Goal: Use online tool/utility: Utilize a website feature to perform a specific function

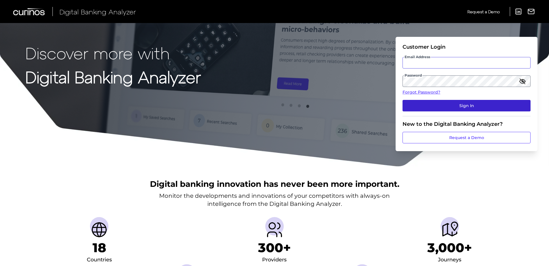
type input "[PERSON_NAME][EMAIL_ADDRESS][PERSON_NAME][DOMAIN_NAME]"
click at [456, 109] on button "Sign In" at bounding box center [466, 106] width 128 height 12
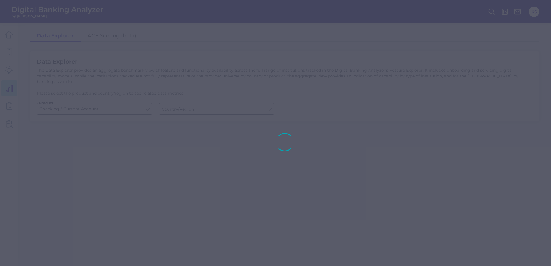
type input "[GEOGRAPHIC_DATA]"
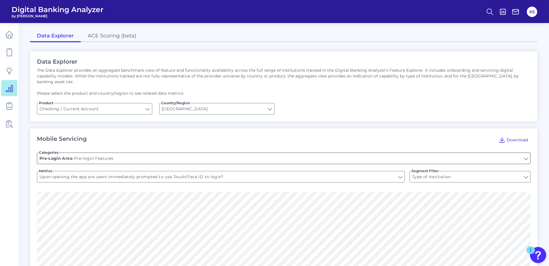
click at [146, 153] on input "Pre-login Features" at bounding box center [283, 158] width 493 height 11
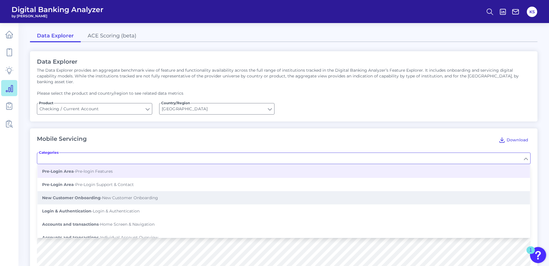
click at [151, 195] on span "New Customer Onboarding - New Customer Onboarding" at bounding box center [100, 197] width 116 height 5
type input "New Customer Onboarding"
type input "As a brand new customer, can you apply for a current account through the app?"
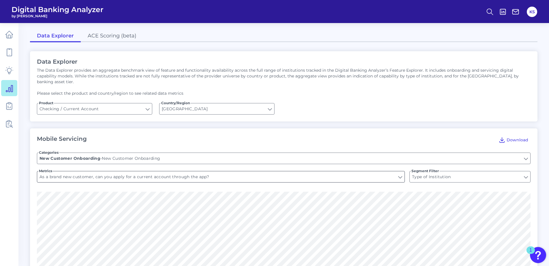
click at [144, 174] on input "As a brand new customer, can you apply for a current account through the app?" at bounding box center [220, 177] width 367 height 11
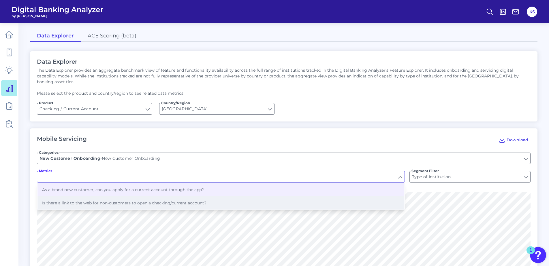
click at [148, 197] on button "Is there a link to the web for non-customers to open a checking/current account?" at bounding box center [220, 203] width 367 height 13
type input "Is there a link to the web for non-customers to open a checking/current account?"
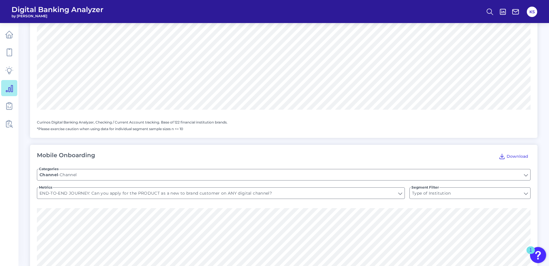
scroll to position [663, 0]
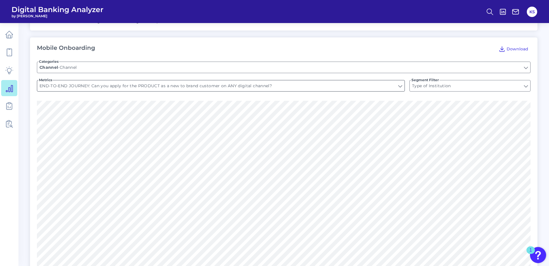
click at [196, 80] on input "END-TO-END JOURNEY: Can you apply for the PRODUCT as a new to brand customer on…" at bounding box center [220, 85] width 367 height 11
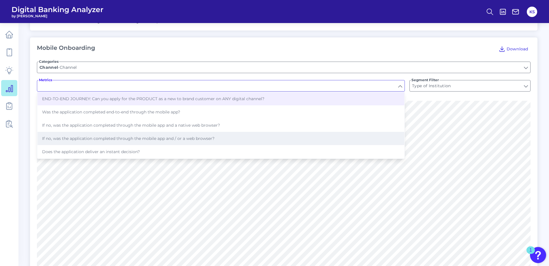
scroll to position [692, 0]
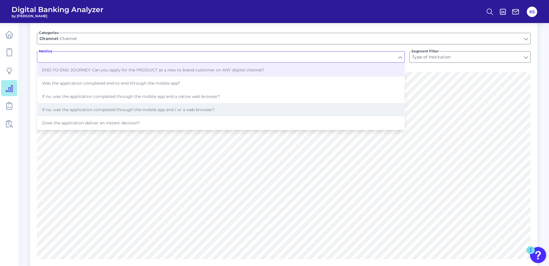
type input "END-TO-END JOURNEY: Can you apply for the PRODUCT as a new to brand customer on…"
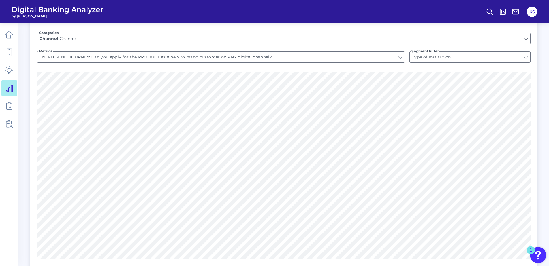
scroll to position [748, 0]
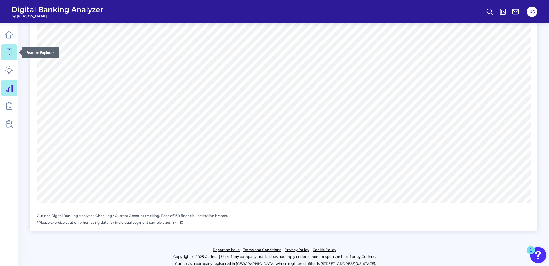
click at [10, 56] on icon at bounding box center [9, 52] width 5 height 7
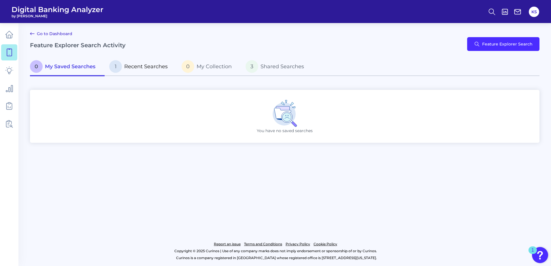
click at [129, 73] on link "1 Recent Searches" at bounding box center [141, 67] width 72 height 18
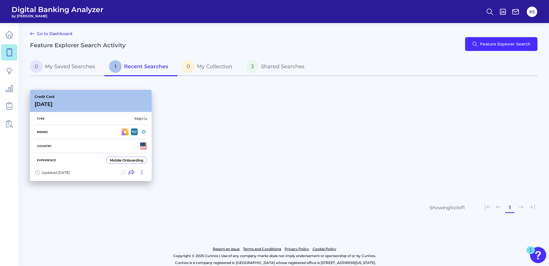
click at [107, 179] on div "Updated [DATE]" at bounding box center [91, 174] width 122 height 14
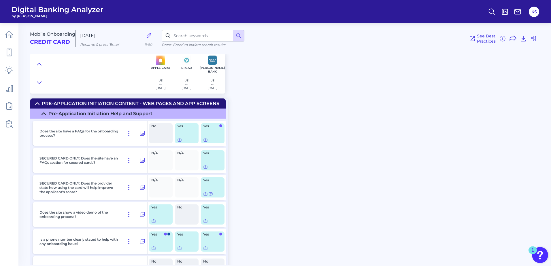
click at [86, 113] on div "Pre-Application Initiation Help and Support" at bounding box center [100, 113] width 104 height 5
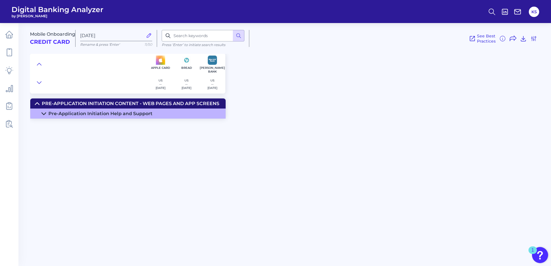
click at [84, 114] on div "Pre-Application Initiation Help and Support" at bounding box center [100, 113] width 104 height 5
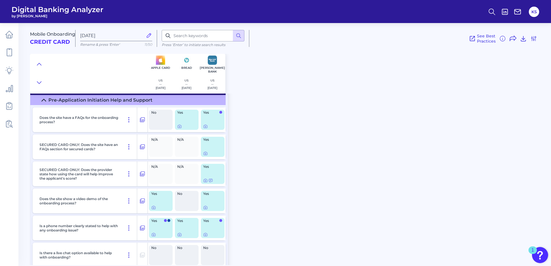
scroll to position [11, 0]
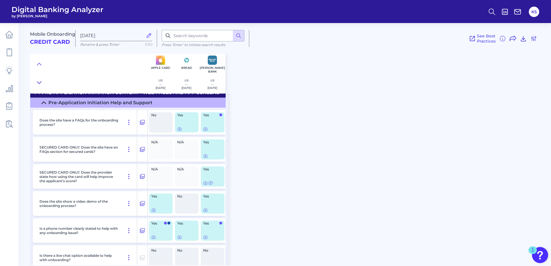
click at [41, 82] on icon at bounding box center [39, 83] width 4 height 2
click at [39, 64] on icon at bounding box center [39, 64] width 5 height 6
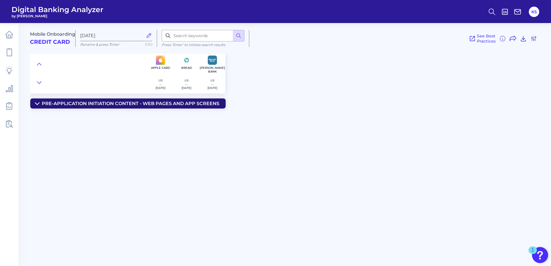
click at [291, 108] on div "Mobile Onboarding Credit Card [DATE] Rename & press 'Enter' 11/50 Press ‘Enter’…" at bounding box center [290, 142] width 521 height 247
click at [8, 57] on link at bounding box center [9, 52] width 16 height 16
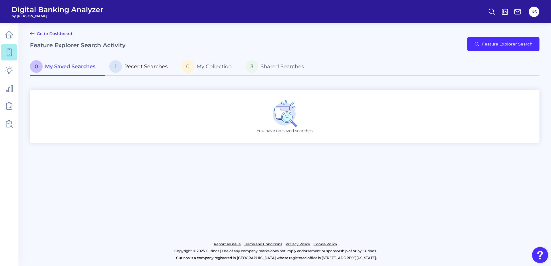
click at [150, 72] on p "1 Recent Searches" at bounding box center [138, 66] width 59 height 13
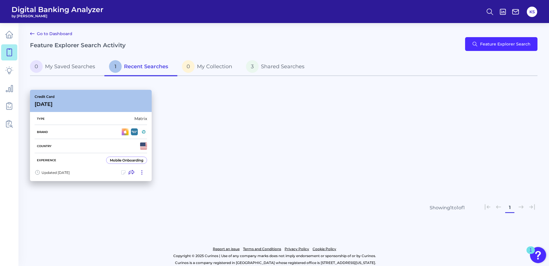
click at [142, 171] on icon at bounding box center [142, 173] width 1 height 4
drag, startPoint x: 218, startPoint y: 174, endPoint x: 95, endPoint y: 119, distance: 135.4
click at [206, 171] on div "Credit Card [DATE] Type Matrix Brand Country Experience Mobile Onboarding Updat…" at bounding box center [283, 135] width 507 height 98
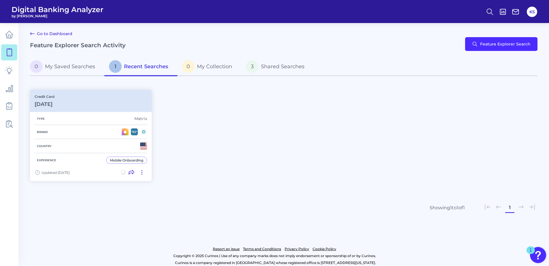
click at [403, 111] on div "Credit Card [DATE] Type Matrix Brand Country Experience Mobile Onboarding Updat…" at bounding box center [283, 135] width 507 height 98
click at [482, 44] on button "Feature Explorer Search" at bounding box center [501, 44] width 72 height 14
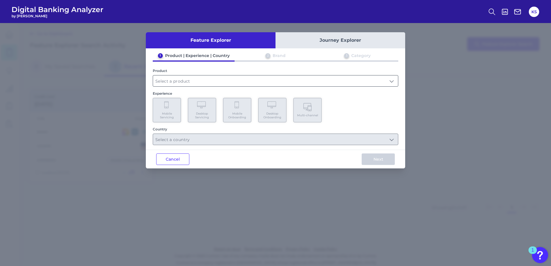
click at [185, 80] on input "text" at bounding box center [275, 81] width 245 height 11
click at [190, 95] on li "Credit Card" at bounding box center [275, 94] width 245 height 13
type input "Credit Card"
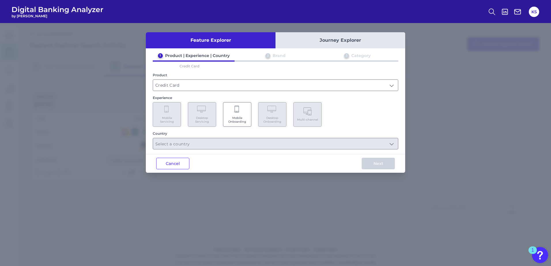
click at [236, 122] on span "Mobile Onboarding" at bounding box center [237, 119] width 22 height 7
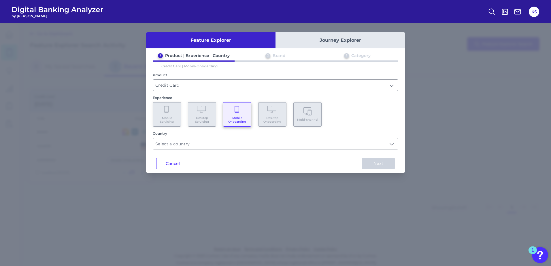
click at [225, 148] on input "text" at bounding box center [275, 143] width 245 height 11
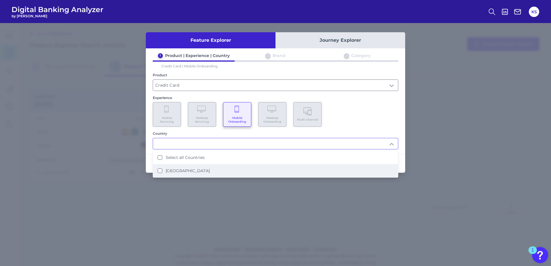
click at [220, 173] on li "[GEOGRAPHIC_DATA]" at bounding box center [275, 170] width 245 height 13
type input "Select all Countries"
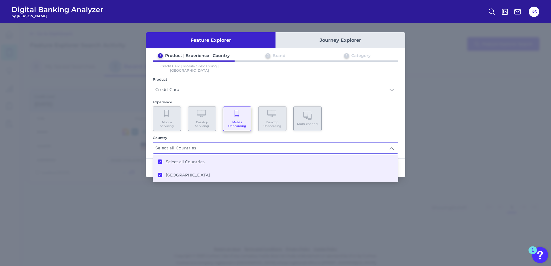
scroll to position [0, 0]
click at [366, 127] on div "1 Product | Experience | Country 2 Brand 3 Category Credit Card | Mobile Onboar…" at bounding box center [275, 103] width 259 height 101
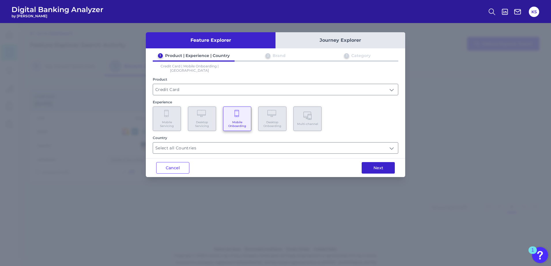
click at [382, 166] on button "Next" at bounding box center [378, 168] width 33 height 12
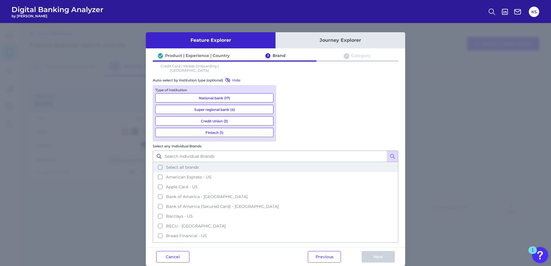
click at [285, 163] on button "Select all brands" at bounding box center [275, 168] width 244 height 10
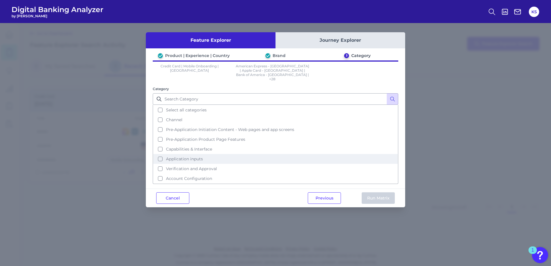
click at [210, 154] on button "Application inputs" at bounding box center [275, 159] width 244 height 10
click at [379, 193] on button "Run Matrix" at bounding box center [378, 199] width 33 height 12
